Goal: Task Accomplishment & Management: Use online tool/utility

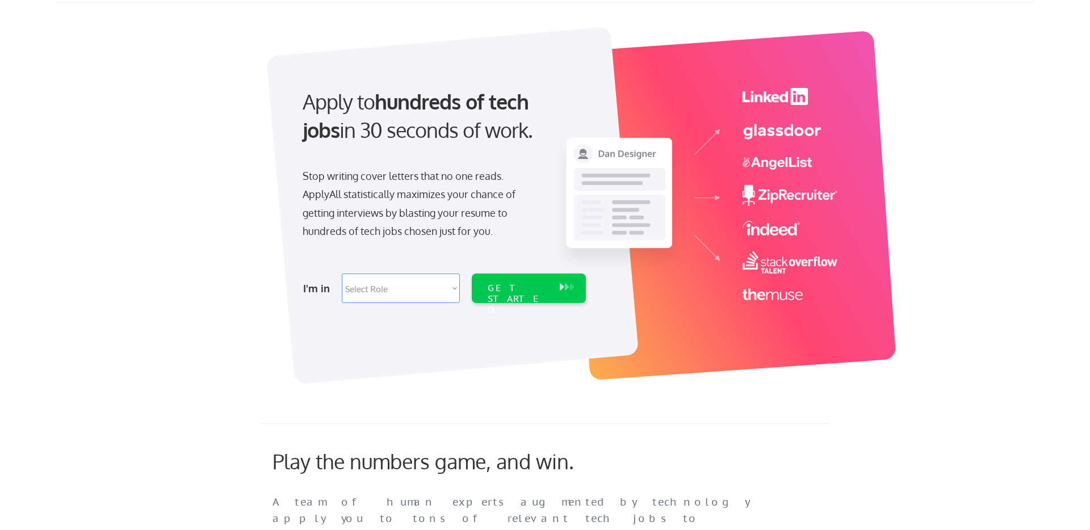
scroll to position [44, 0]
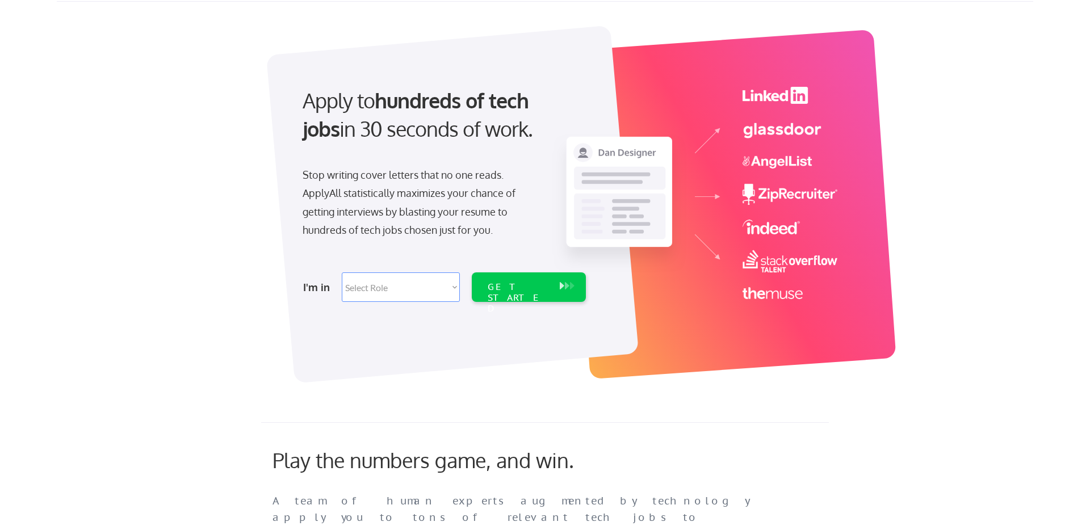
click at [419, 287] on select "Select Role Software Engineering Product Management Customer Success Sales UI/U…" at bounding box center [401, 287] width 118 height 30
select select ""marketing___comms""
click at [342, 272] on select "Select Role Software Engineering Product Management Customer Success Sales UI/U…" at bounding box center [401, 287] width 118 height 30
select select ""marketing___comms""
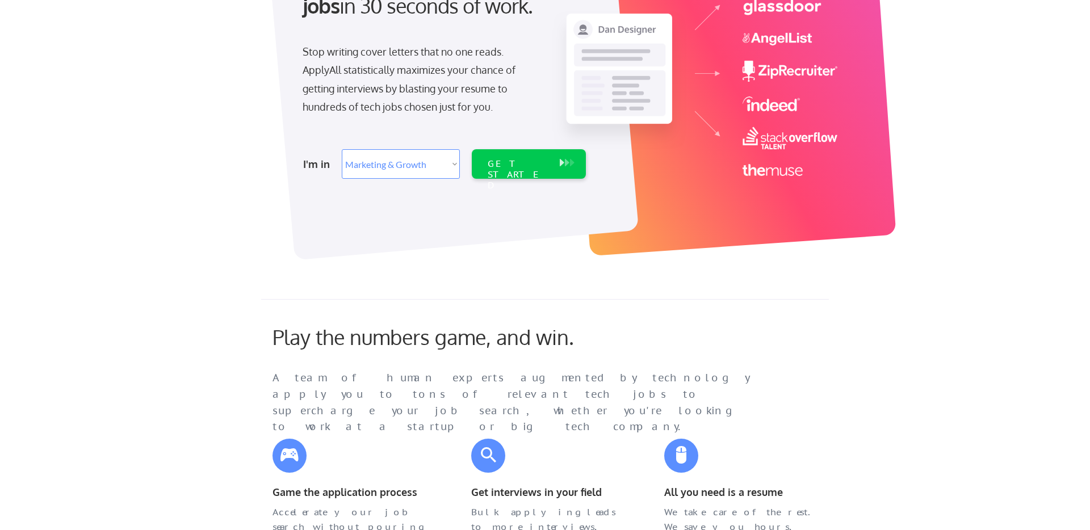
scroll to position [48, 0]
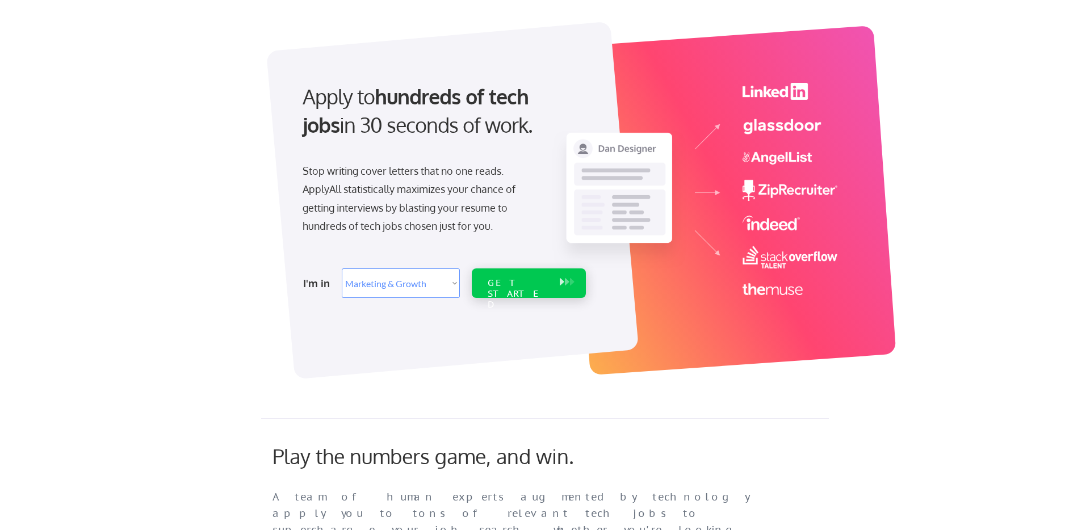
click at [507, 282] on div "GET STARTED" at bounding box center [518, 294] width 61 height 33
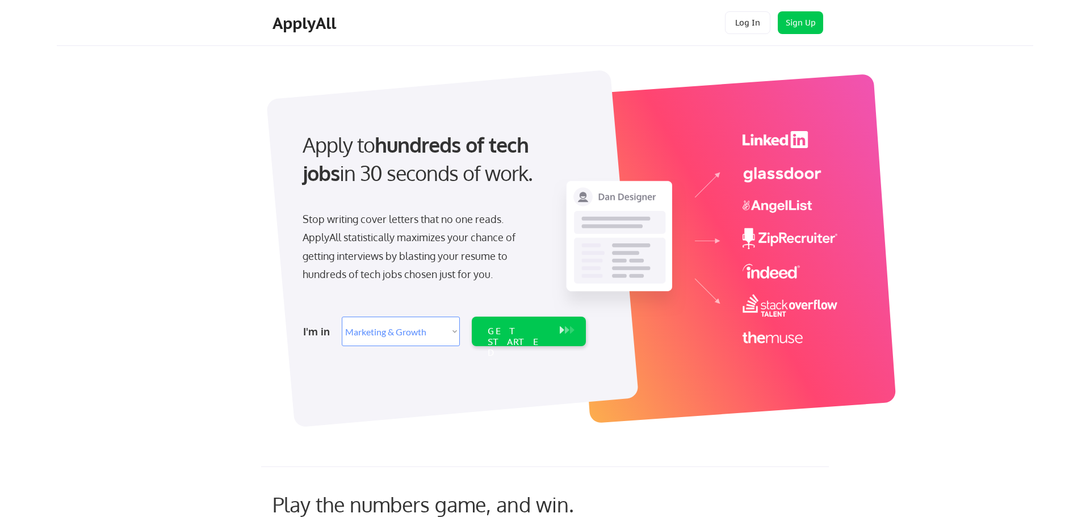
select select ""marketing___comms""
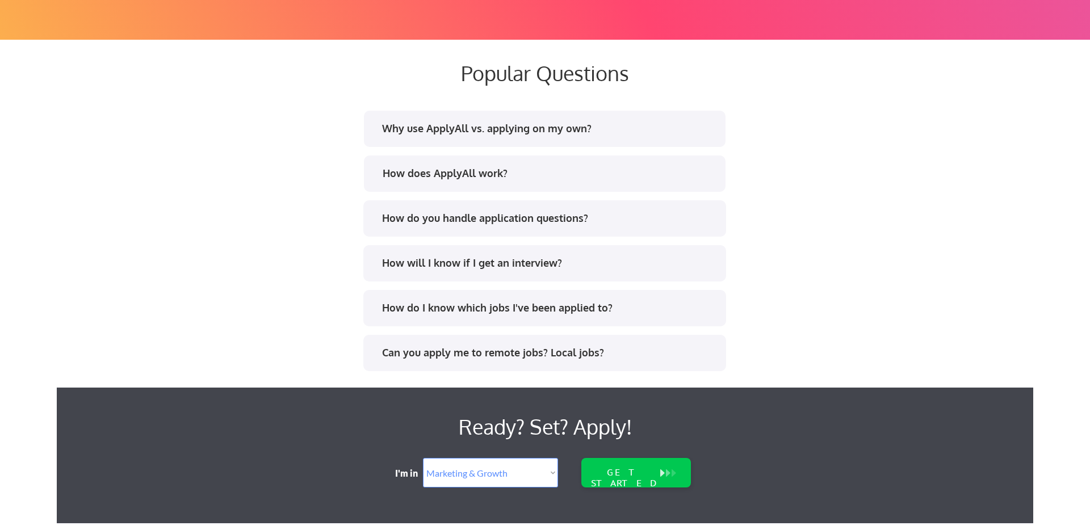
scroll to position [2173, 0]
